Goal: Task Accomplishment & Management: Complete application form

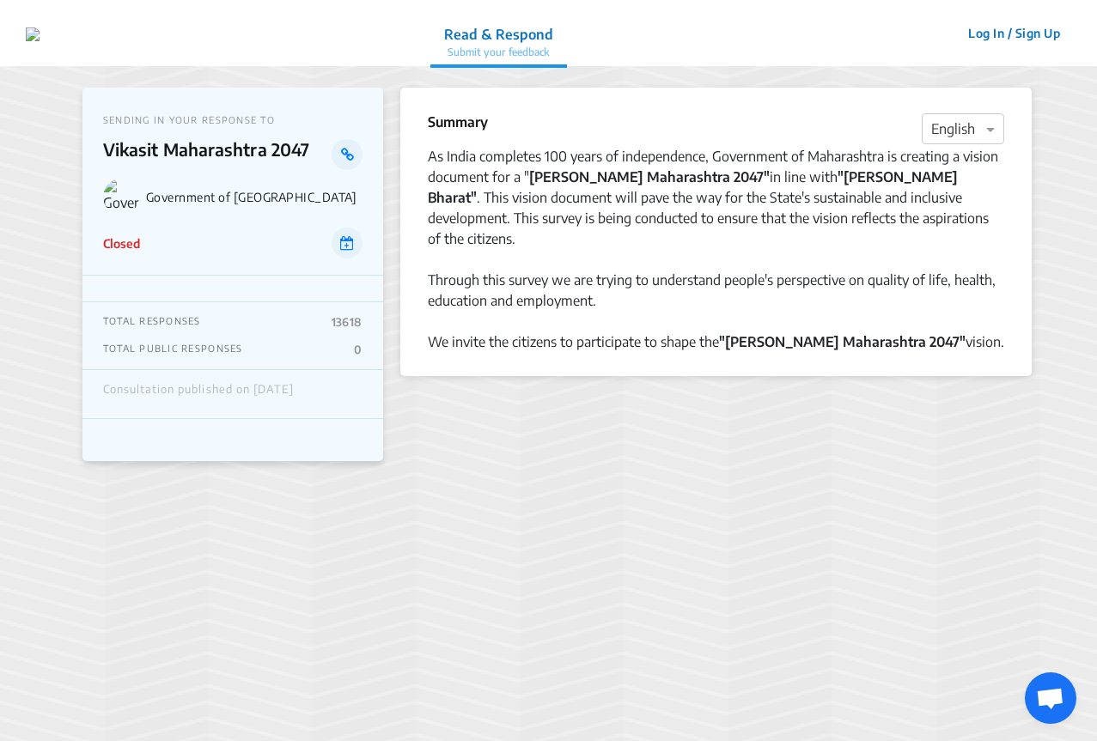
click at [126, 241] on p "Closed" at bounding box center [121, 244] width 37 height 18
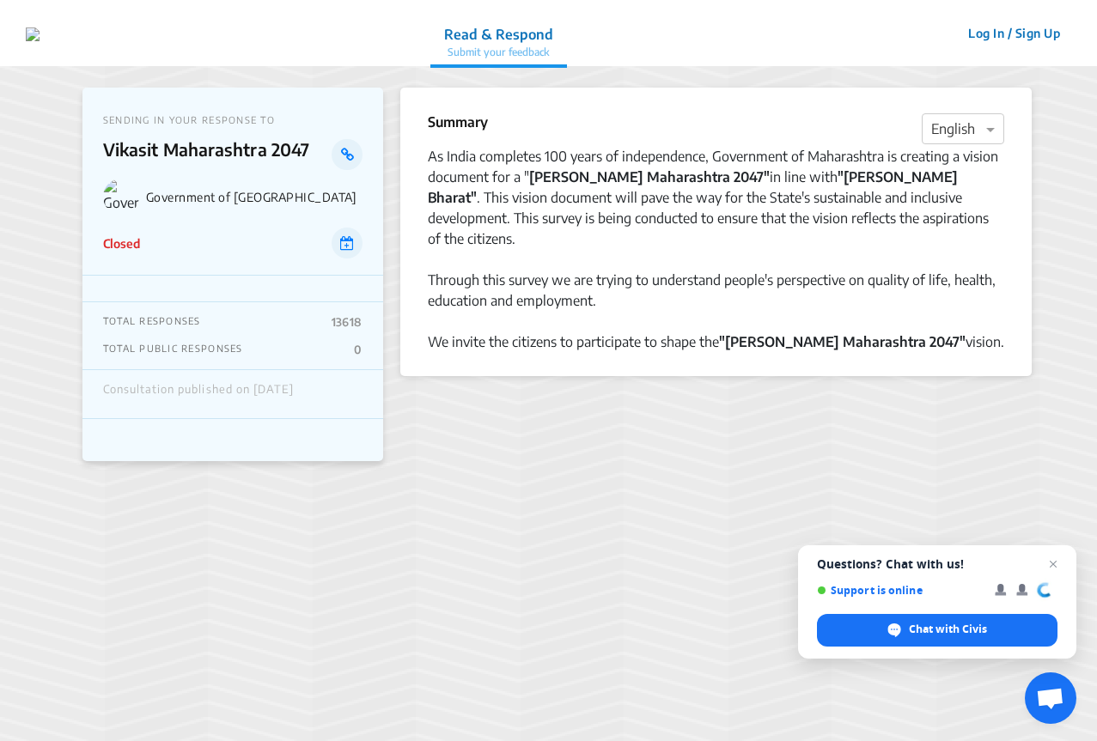
click at [987, 35] on button "Log In / Sign Up" at bounding box center [1014, 33] width 114 height 27
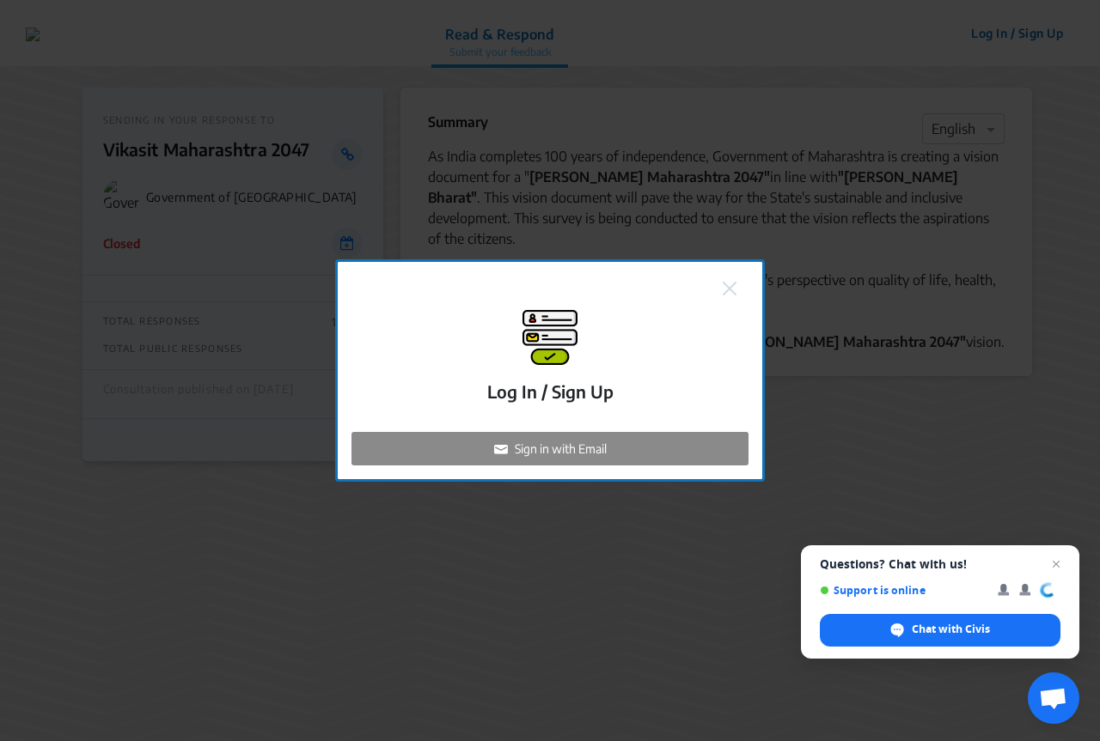
click at [580, 393] on p "Log In / Sign Up" at bounding box center [550, 392] width 126 height 26
click at [731, 285] on img at bounding box center [729, 289] width 14 height 14
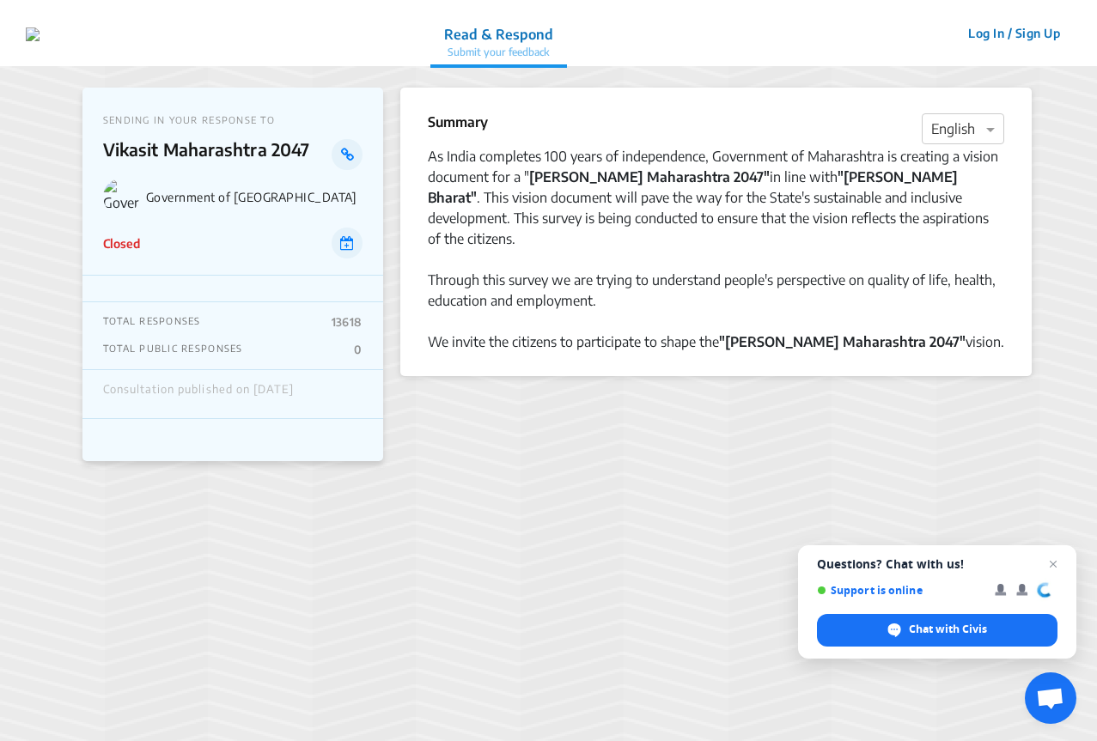
click at [1028, 38] on button "Log In / Sign Up" at bounding box center [1014, 33] width 114 height 27
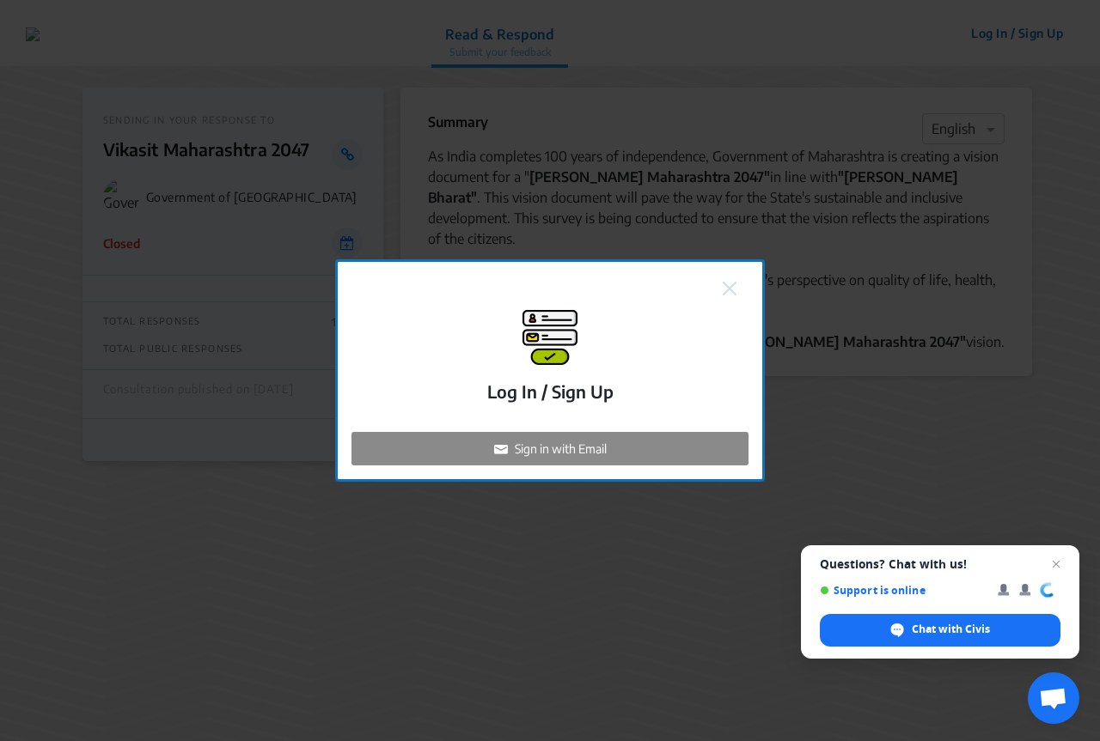
click at [547, 453] on p "Sign in with Email" at bounding box center [561, 449] width 92 height 18
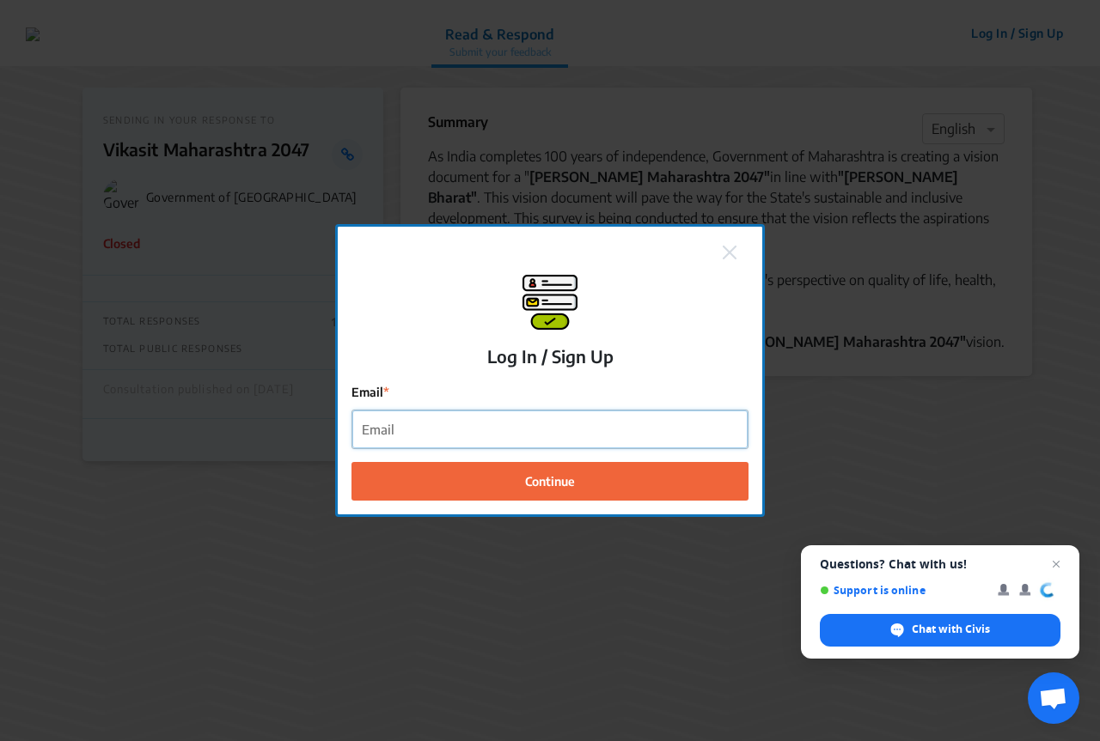
click at [466, 433] on input "Email" at bounding box center [549, 430] width 395 height 39
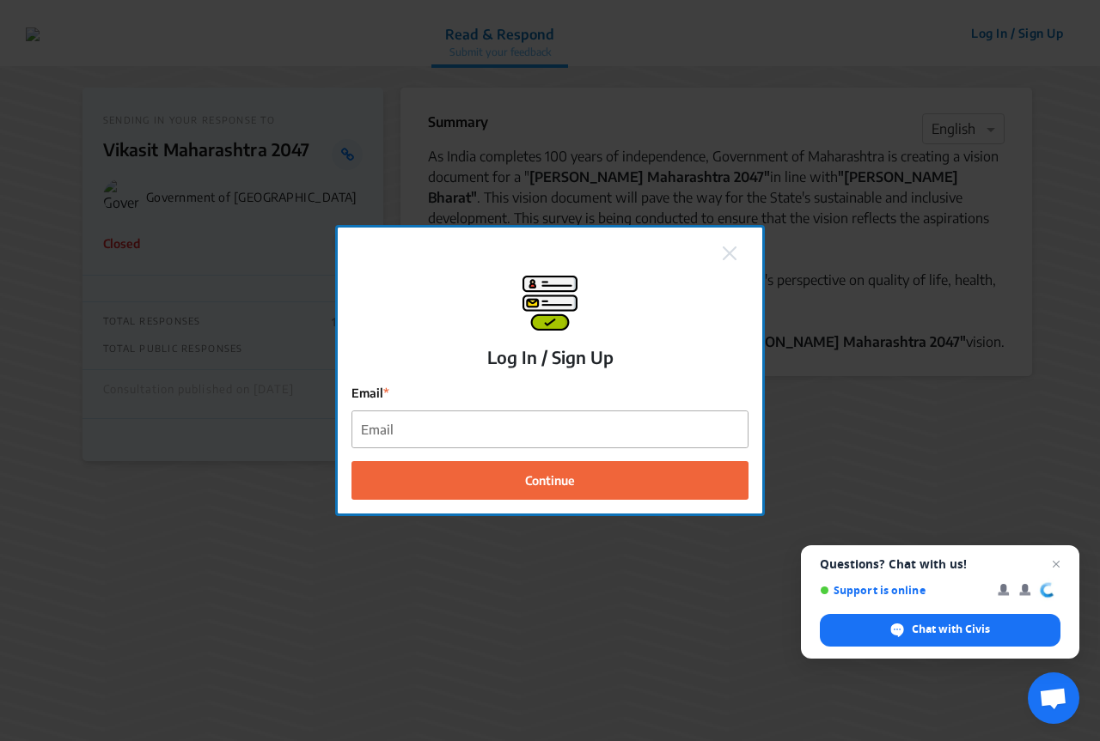
click at [727, 242] on button at bounding box center [729, 252] width 24 height 22
click at [728, 243] on button at bounding box center [729, 252] width 24 height 22
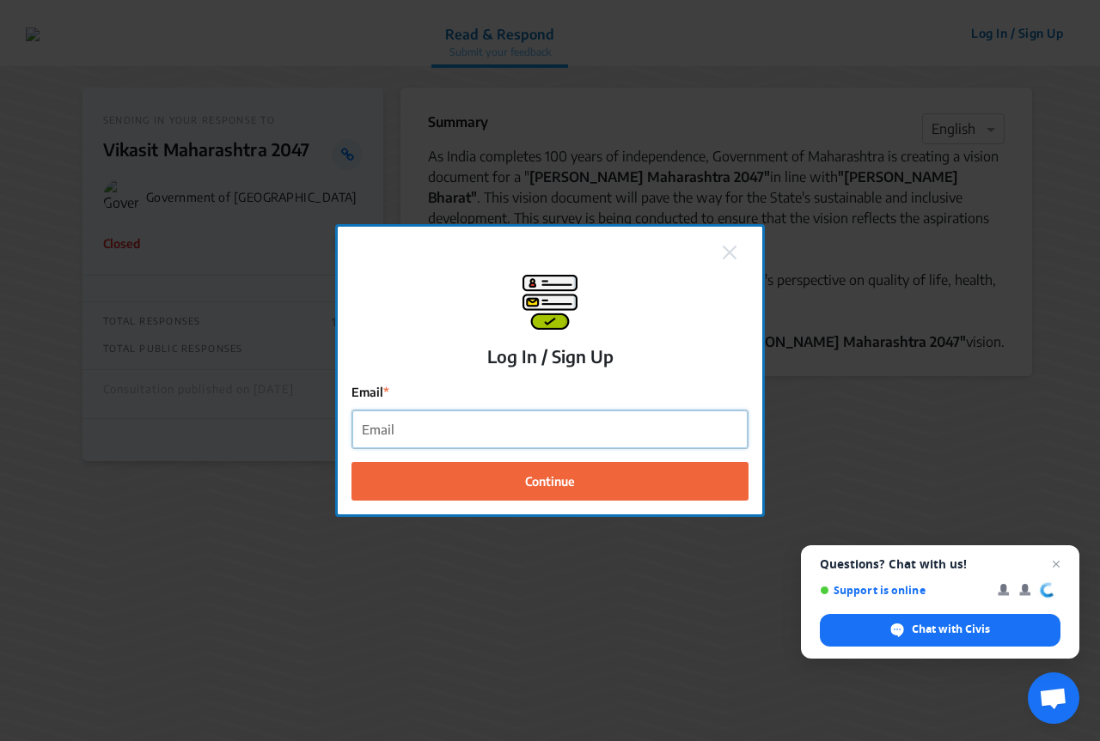
click at [487, 446] on input "Email" at bounding box center [549, 430] width 395 height 39
type input "[EMAIL_ADDRESS][DOMAIN_NAME]"
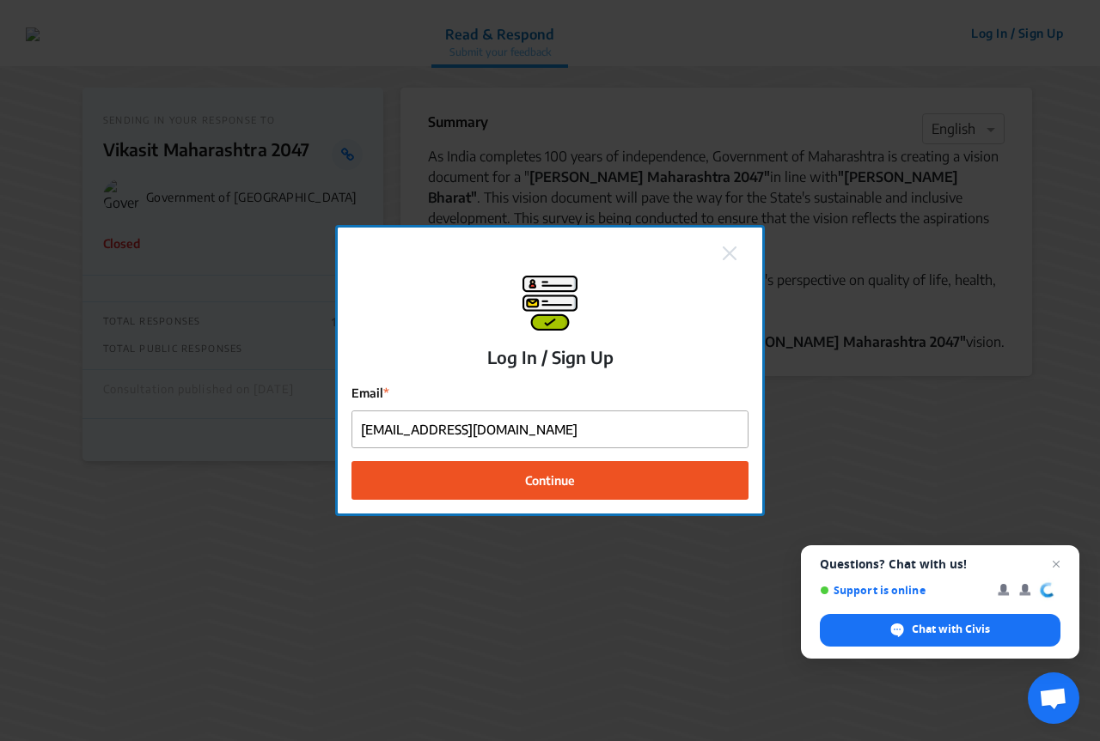
click at [533, 476] on span "Continue" at bounding box center [550, 481] width 50 height 18
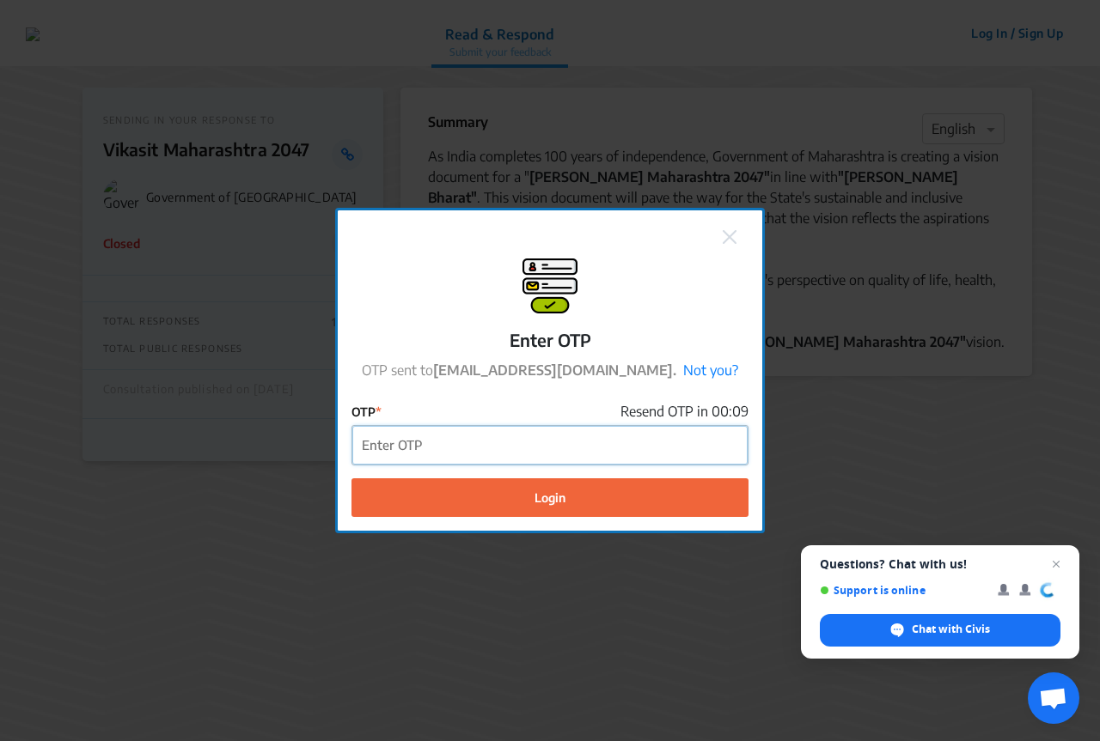
click at [431, 442] on input "OTP" at bounding box center [549, 445] width 395 height 39
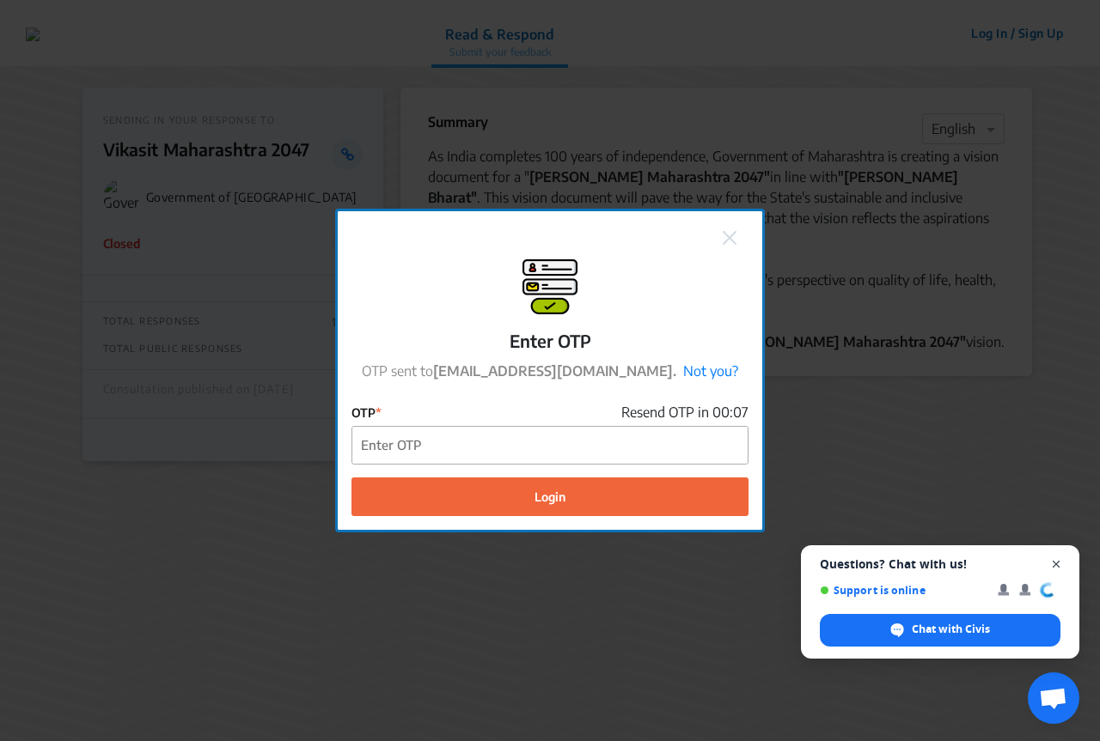
click at [1055, 563] on span "Open chat" at bounding box center [1055, 564] width 21 height 21
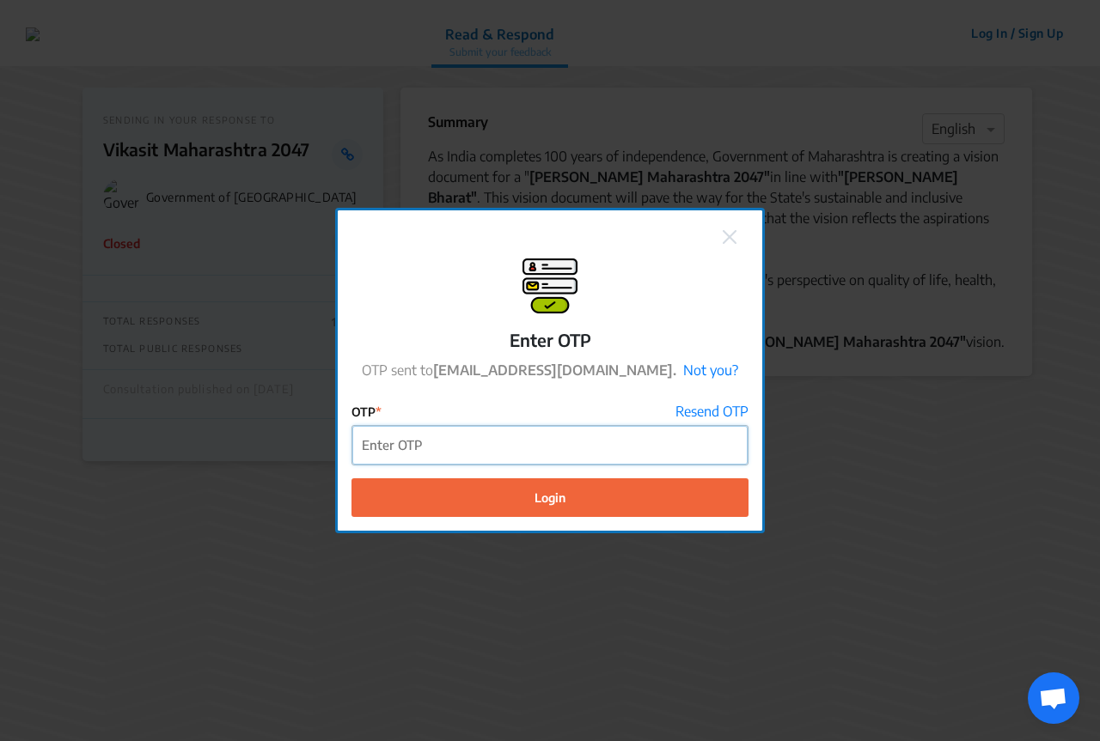
click at [498, 449] on input "OTP" at bounding box center [549, 445] width 395 height 39
type input "1"
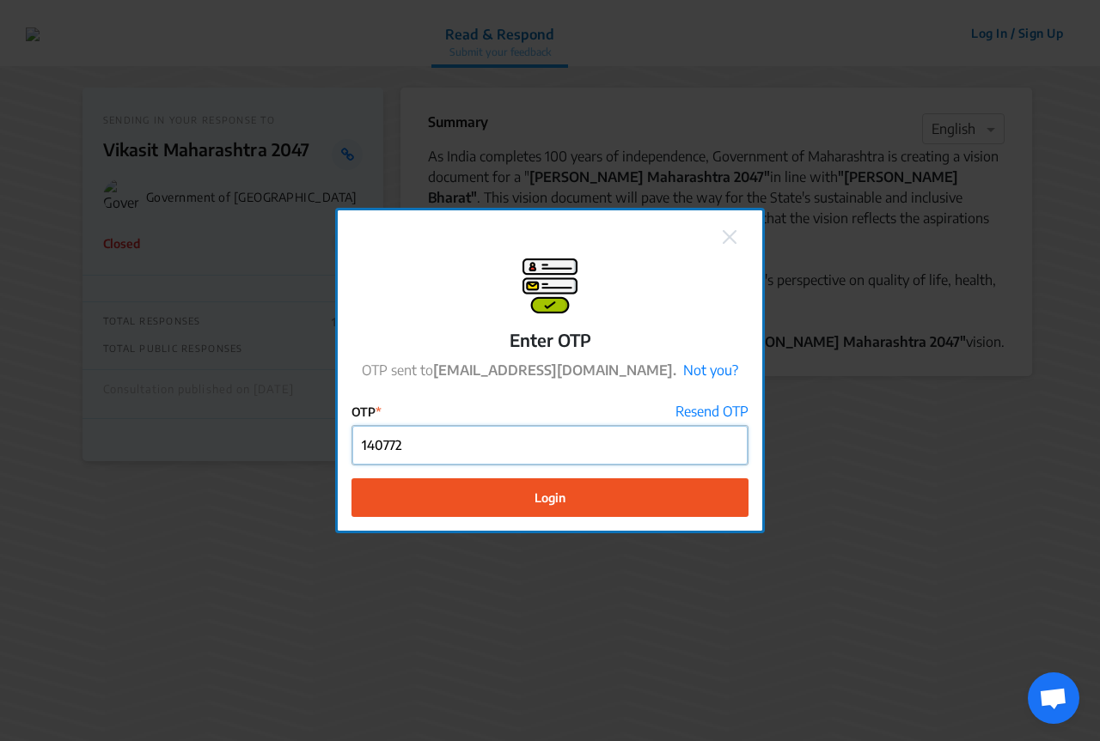
type input "140772"
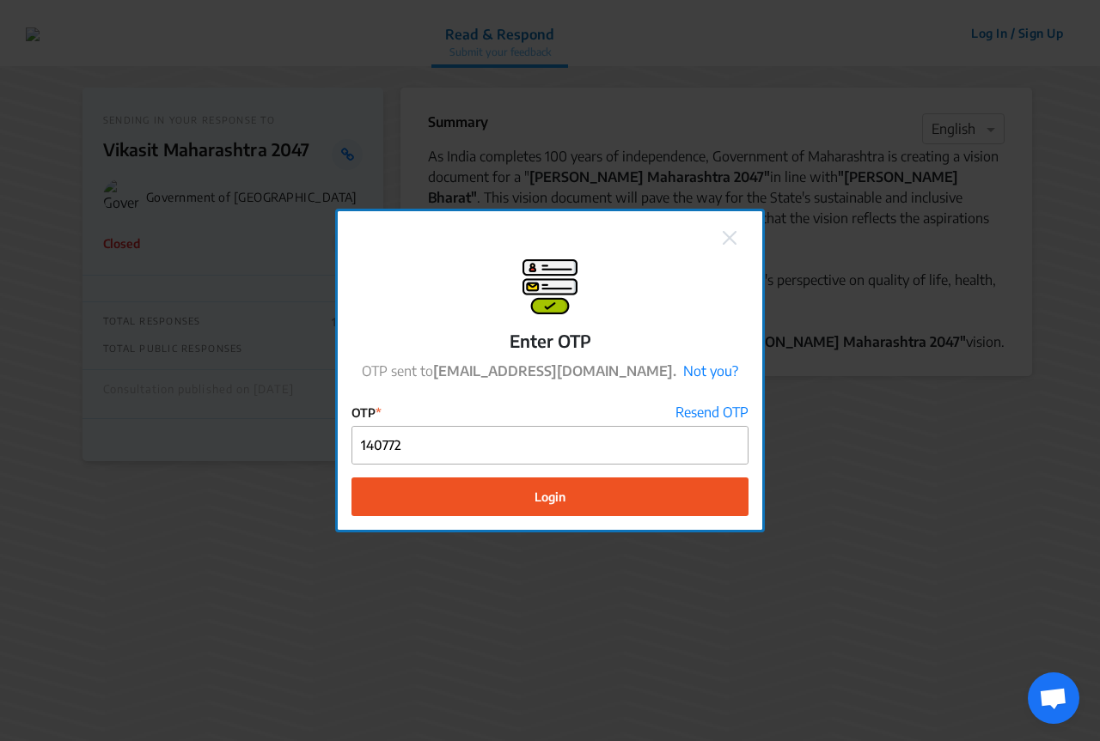
click at [551, 504] on span "Login" at bounding box center [549, 497] width 31 height 18
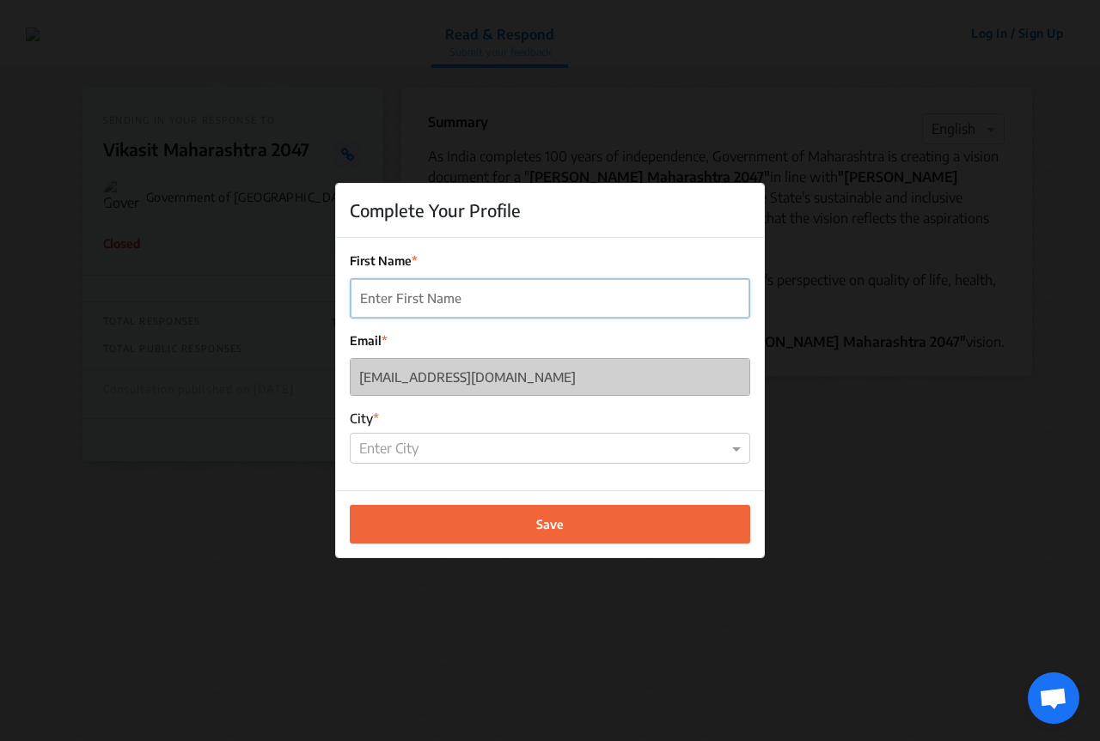
click at [448, 298] on input "First Name" at bounding box center [549, 298] width 399 height 39
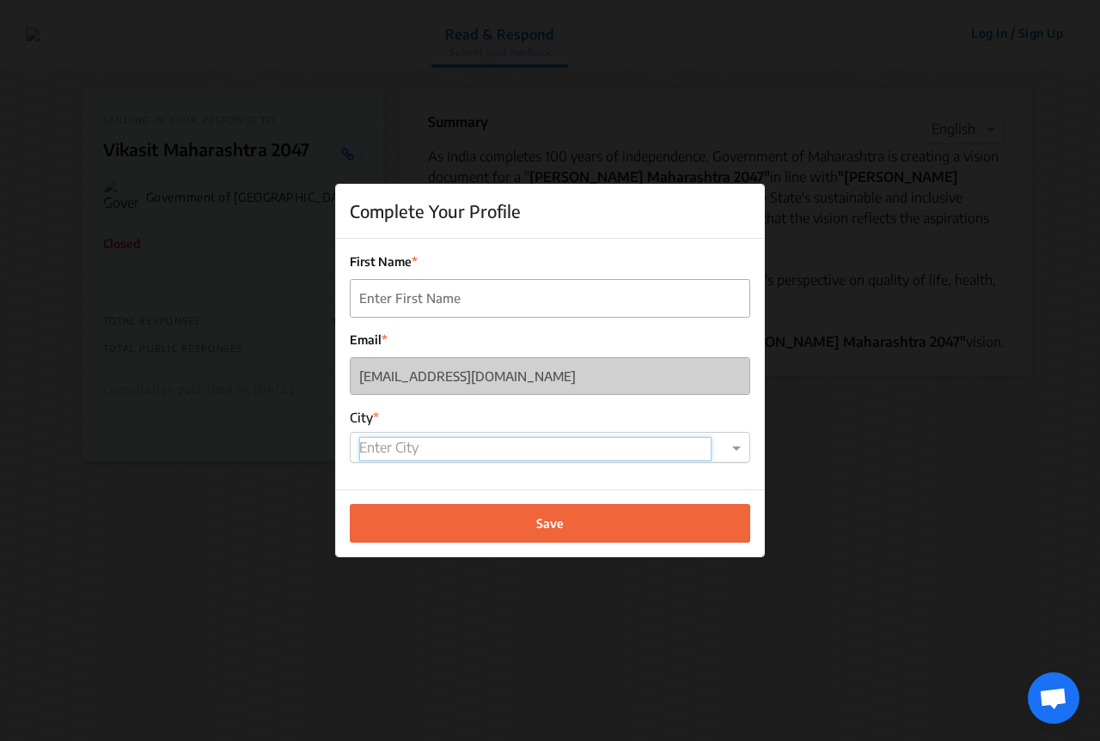
click at [402, 443] on input "text" at bounding box center [535, 449] width 352 height 24
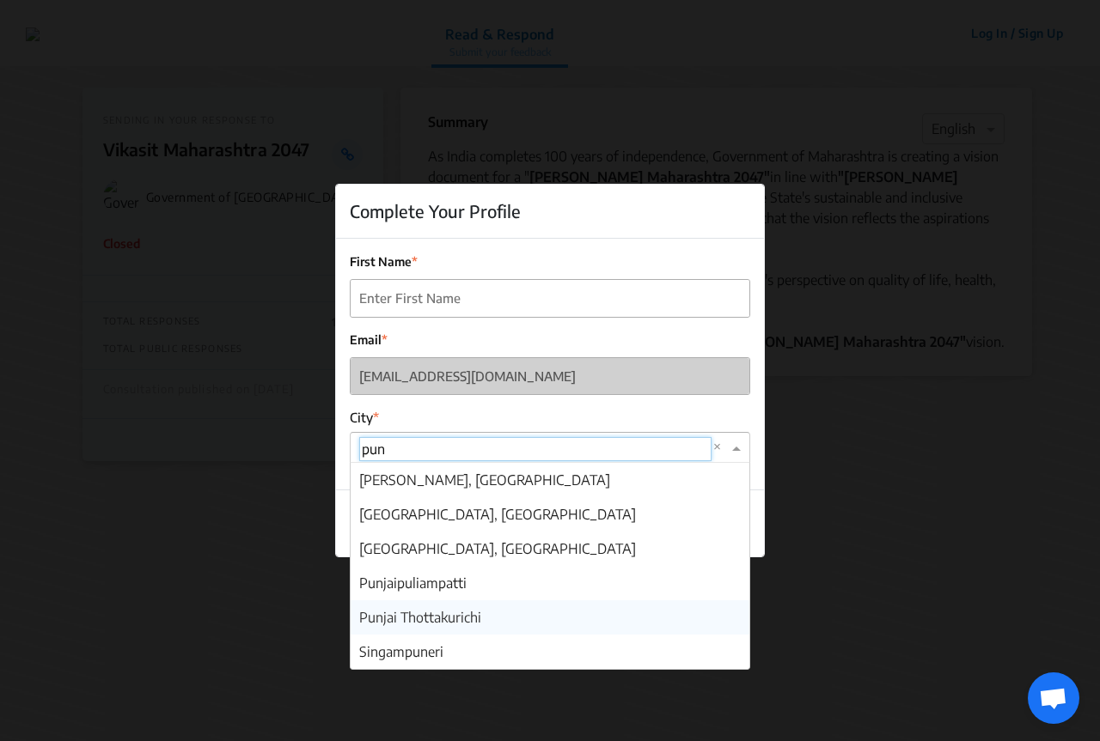
scroll to position [447, 0]
type input "[GEOGRAPHIC_DATA]"
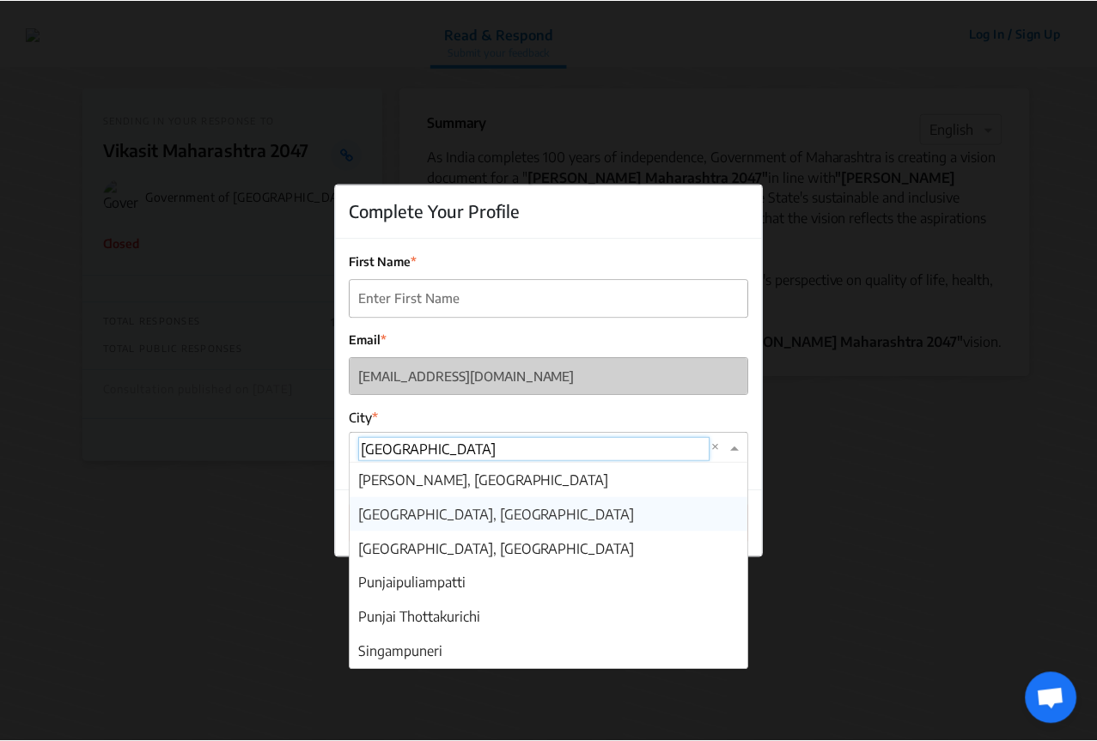
scroll to position [0, 0]
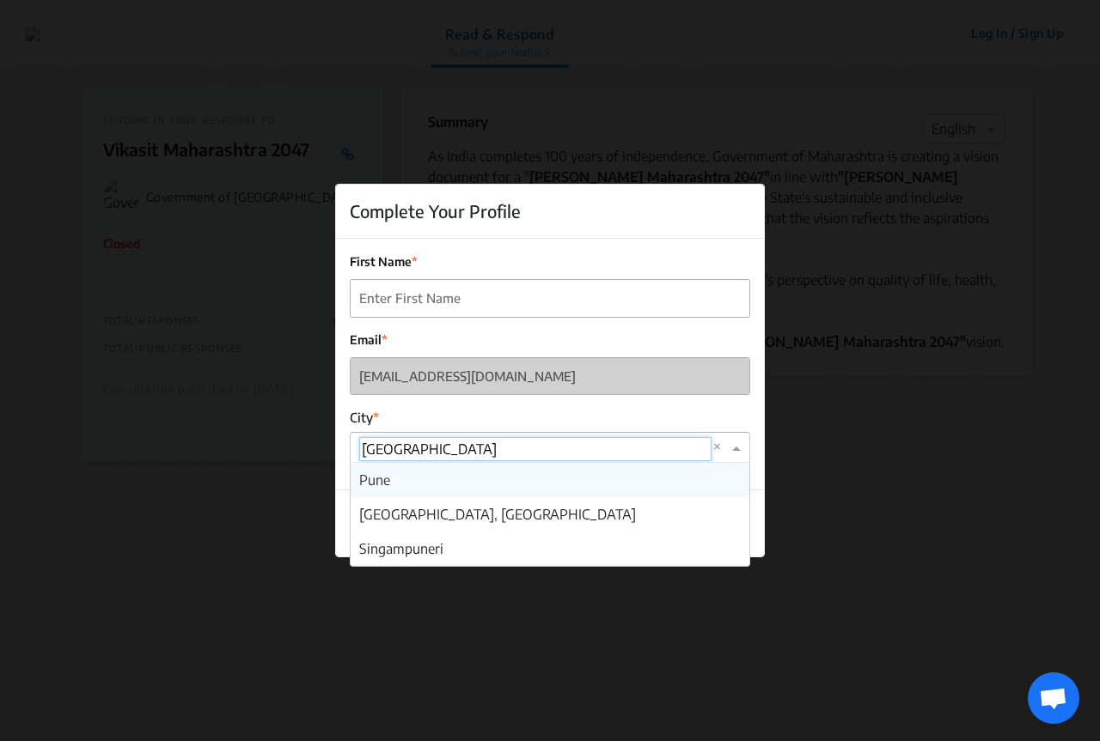
click at [402, 490] on div "Pune" at bounding box center [549, 480] width 399 height 34
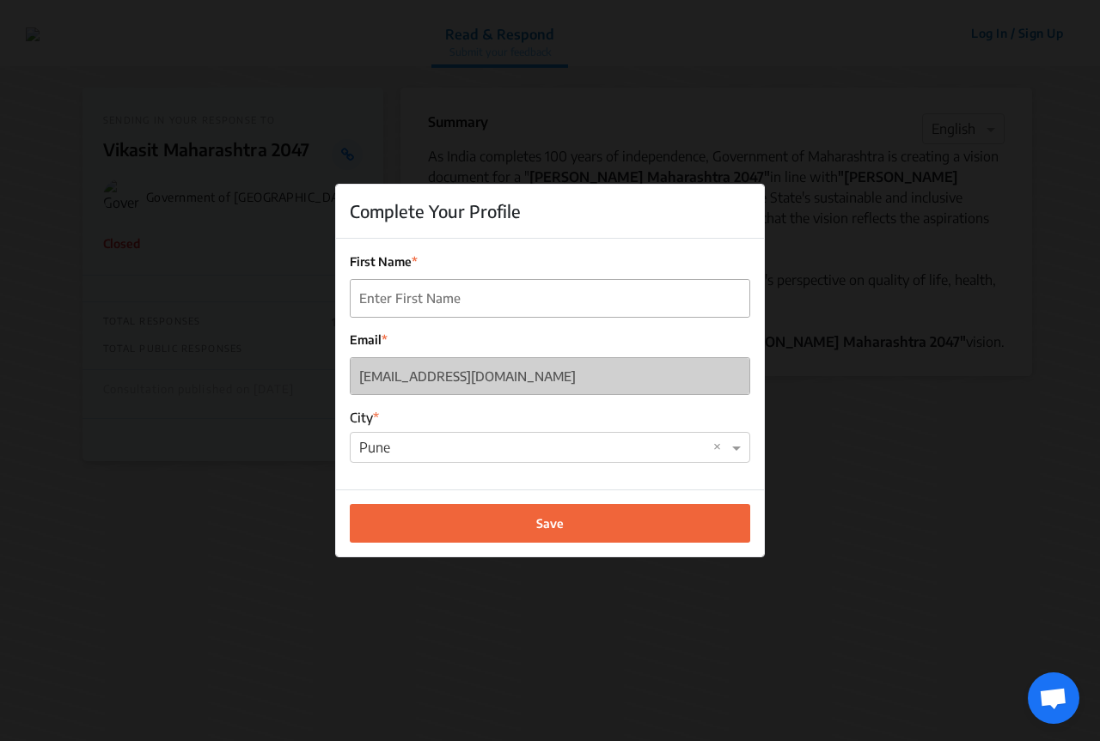
click at [430, 318] on div "First Name Email [EMAIL_ADDRESS][DOMAIN_NAME] City Enter City × Pune ×" at bounding box center [550, 364] width 428 height 251
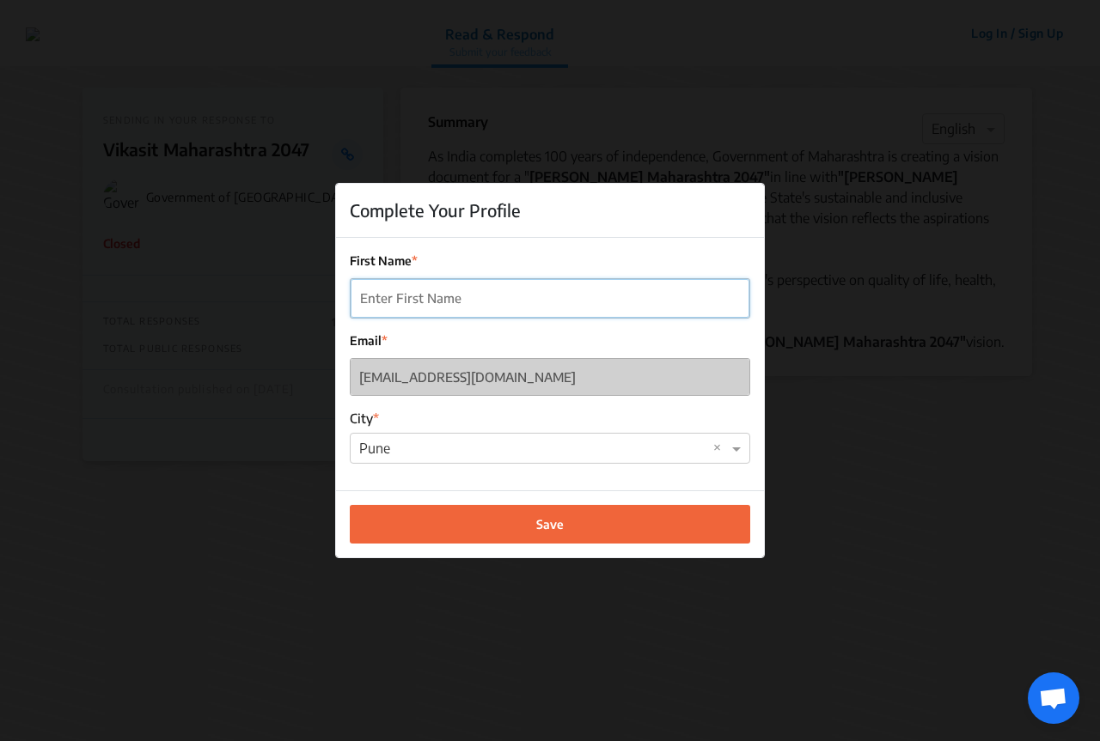
click at [439, 306] on input "First Name" at bounding box center [549, 298] width 399 height 39
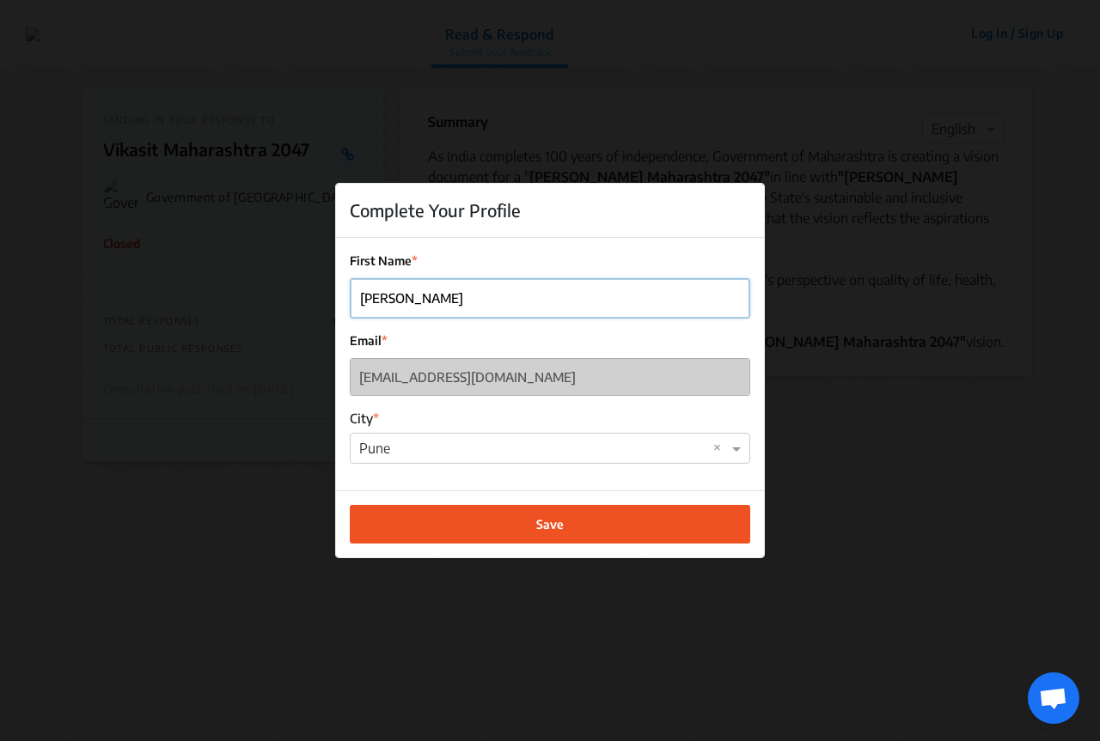
type input "[PERSON_NAME]"
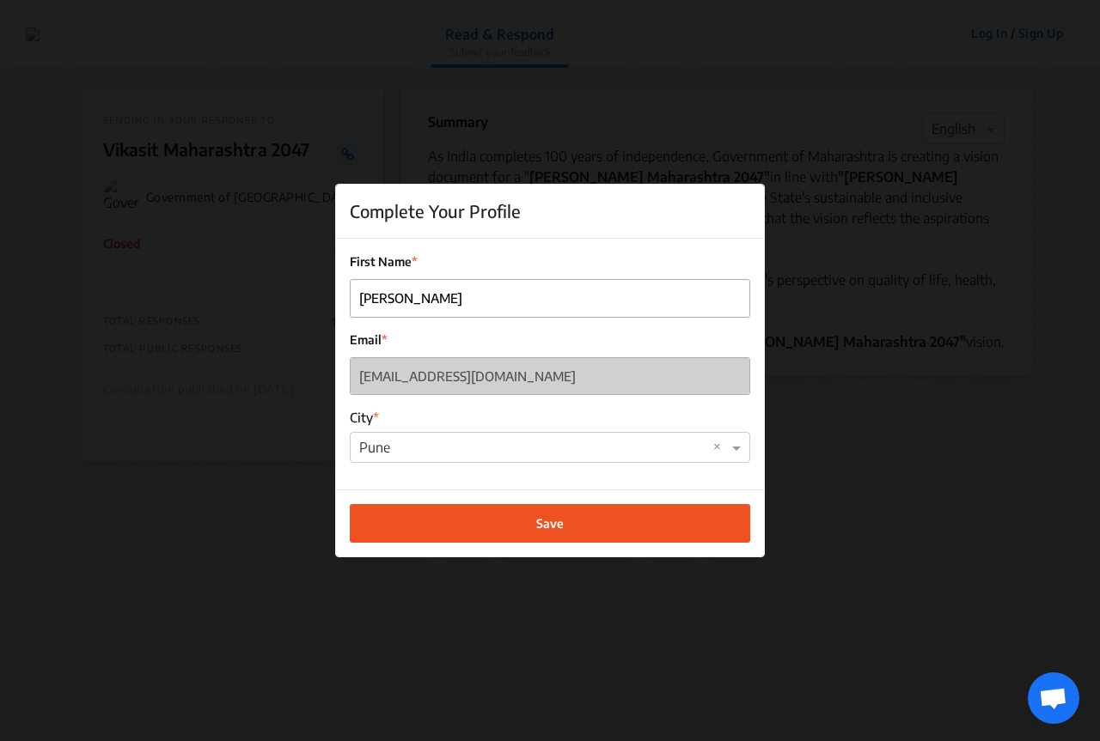
click at [536, 512] on button "Save" at bounding box center [550, 523] width 400 height 39
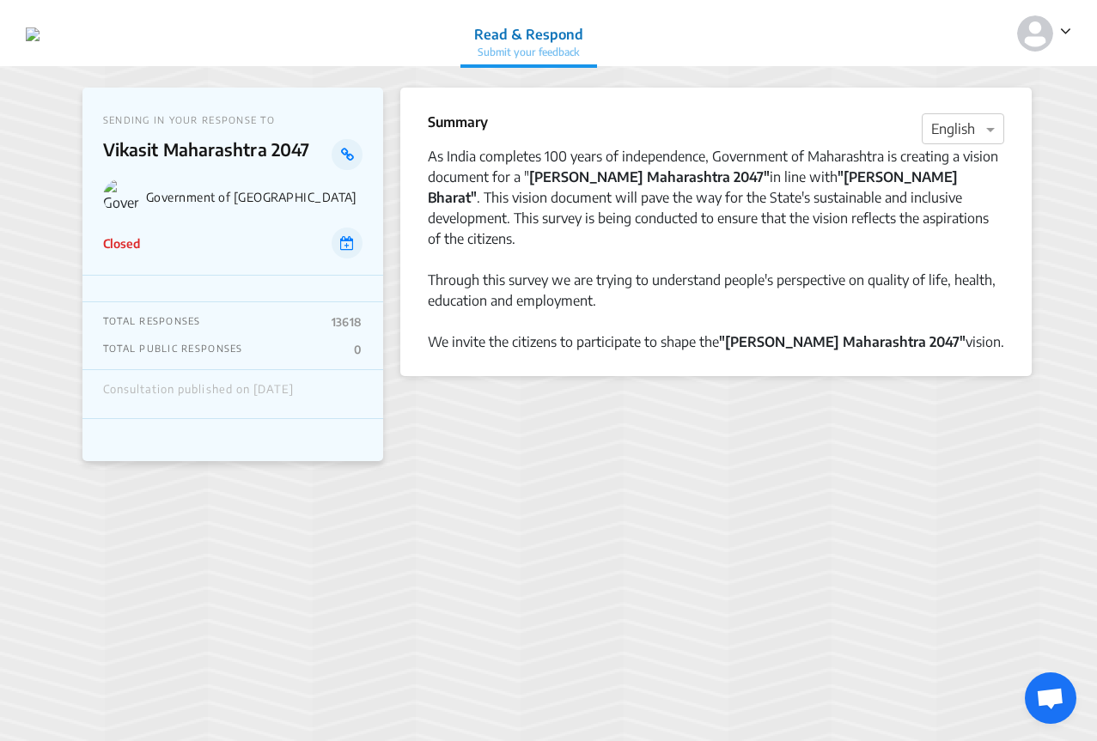
click at [211, 196] on p "Government of [GEOGRAPHIC_DATA]" at bounding box center [254, 197] width 216 height 15
click at [230, 379] on div "Consultation published on [DATE]" at bounding box center [232, 394] width 301 height 49
click at [289, 346] on div "TOTAL PUBLIC RESPONSES 0" at bounding box center [232, 350] width 259 height 14
click at [998, 123] on span at bounding box center [992, 129] width 21 height 21
click at [960, 114] on div "× English" at bounding box center [963, 128] width 82 height 31
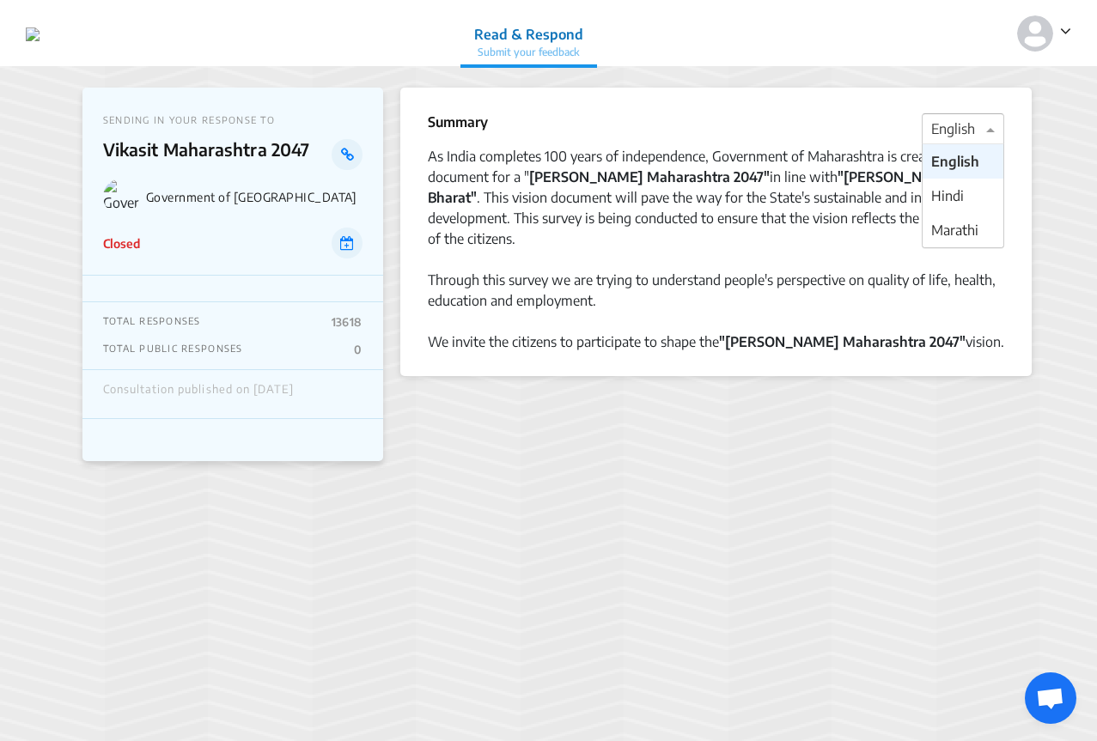
click at [992, 123] on span at bounding box center [992, 129] width 21 height 21
click at [957, 198] on span "Hindi" at bounding box center [947, 195] width 33 height 17
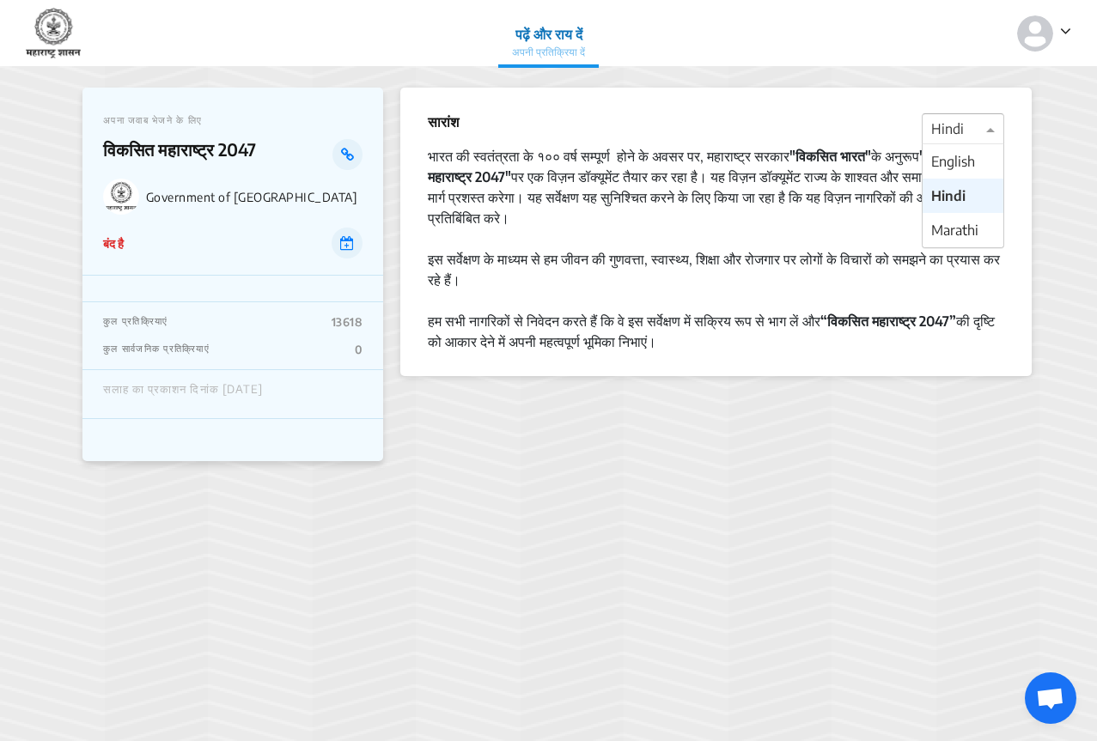
click at [991, 125] on span at bounding box center [992, 129] width 21 height 21
click at [942, 225] on span "Marathi" at bounding box center [954, 230] width 47 height 17
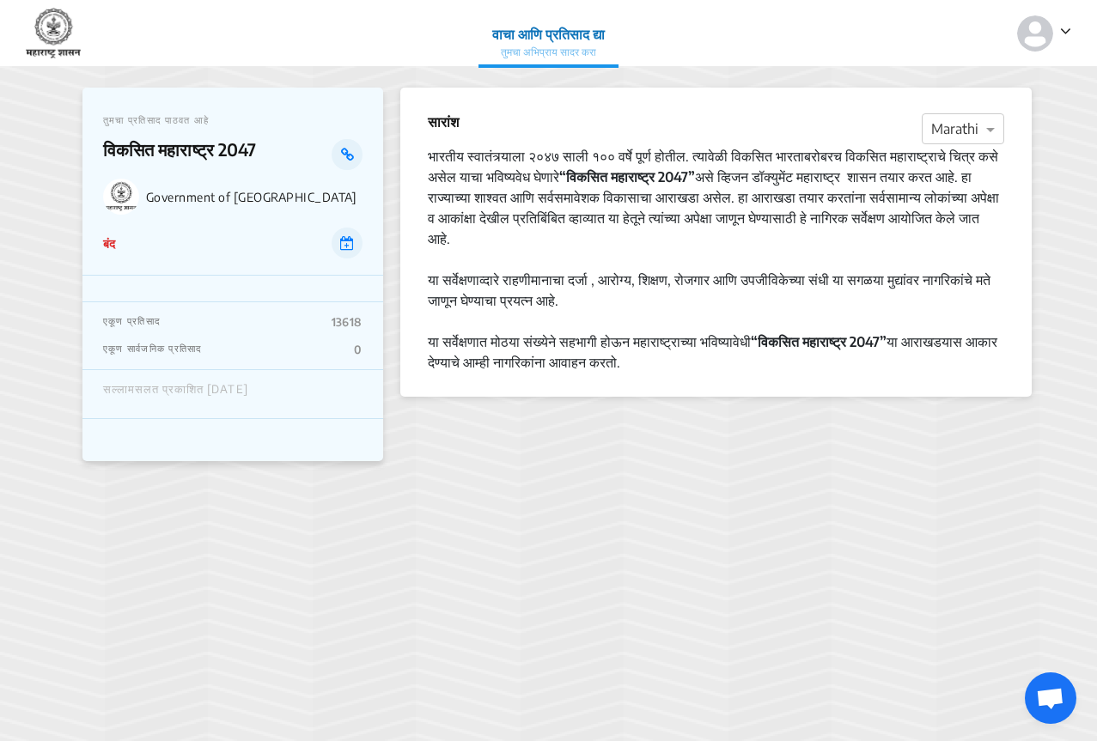
click at [32, 22] on img at bounding box center [53, 34] width 55 height 52
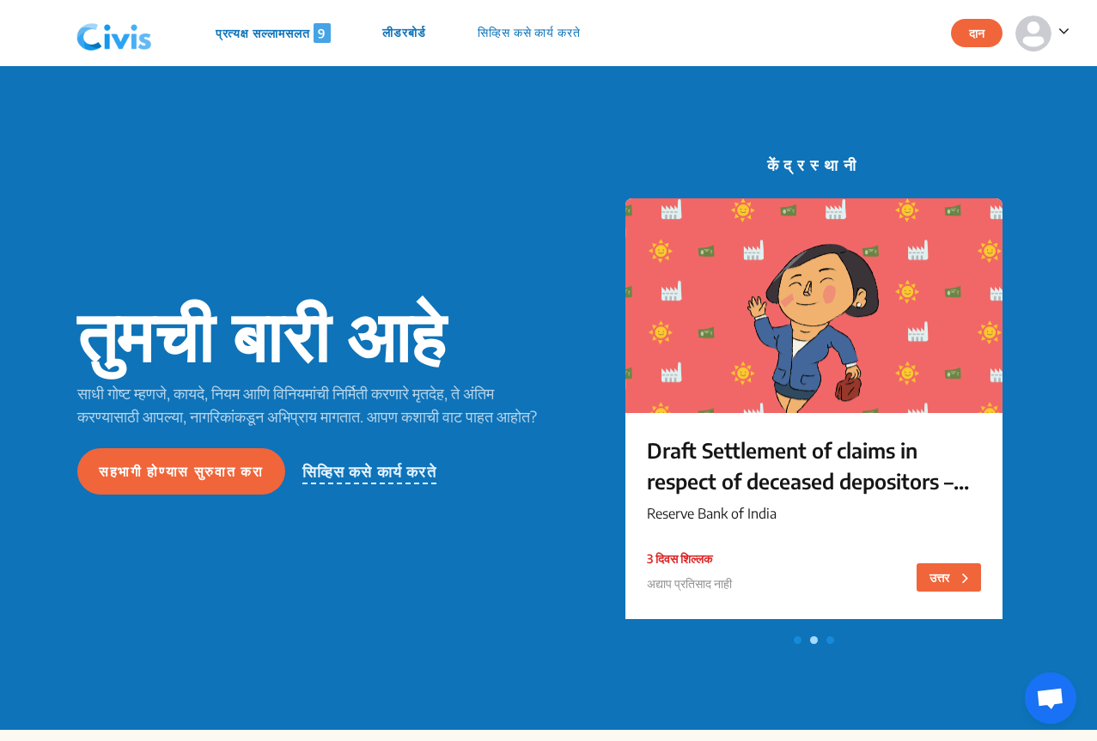
click at [974, 32] on button "दान" at bounding box center [977, 33] width 52 height 28
